Goal: Information Seeking & Learning: Learn about a topic

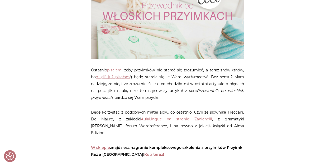
scroll to position [193, 0]
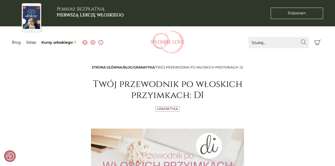
drag, startPoint x: 213, startPoint y: 94, endPoint x: 242, endPoint y: -4, distance: 102.1
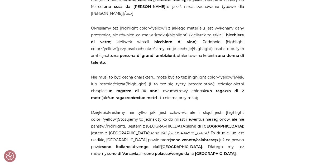
scroll to position [651, 0]
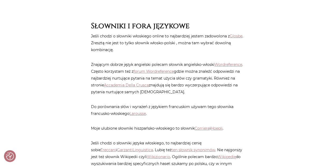
scroll to position [2181, 0]
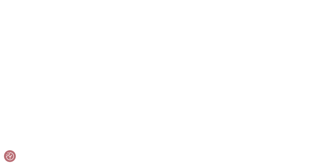
scroll to position [2674, 0]
